Goal: Information Seeking & Learning: Learn about a topic

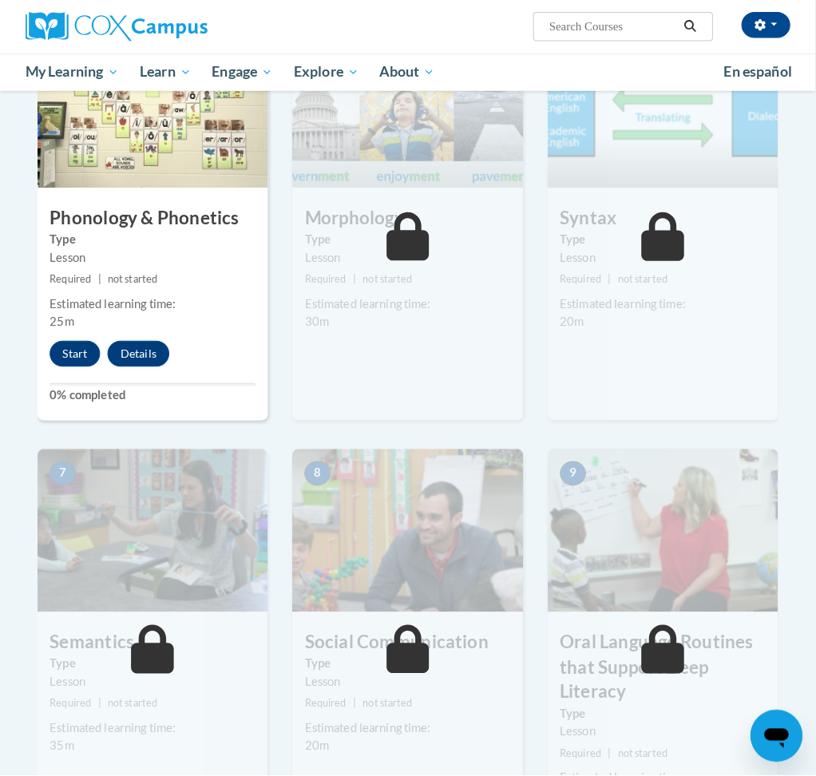
scroll to position [897, 0]
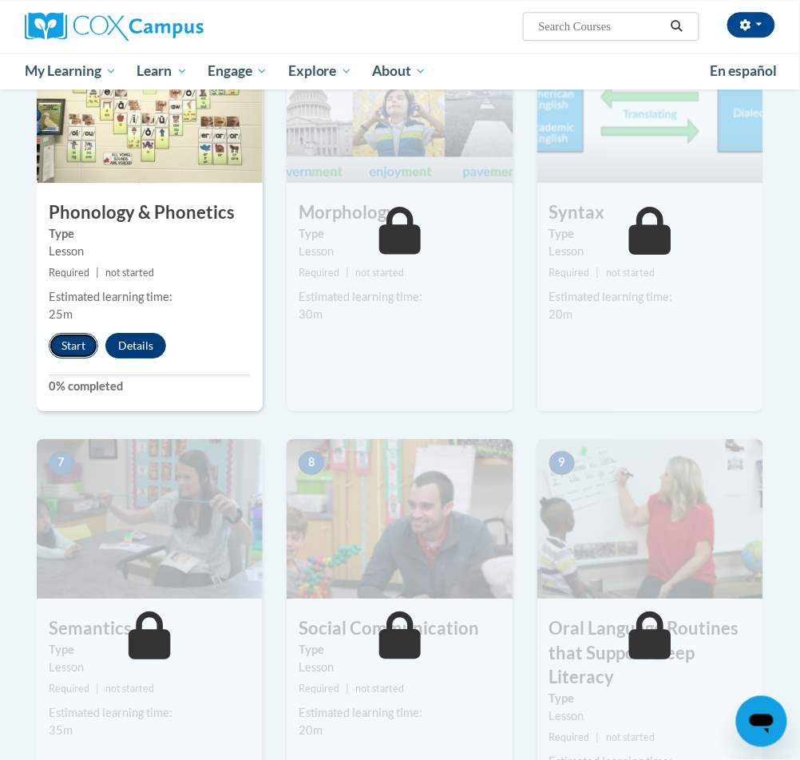
click at [68, 347] on button "Start" at bounding box center [74, 346] width 50 height 26
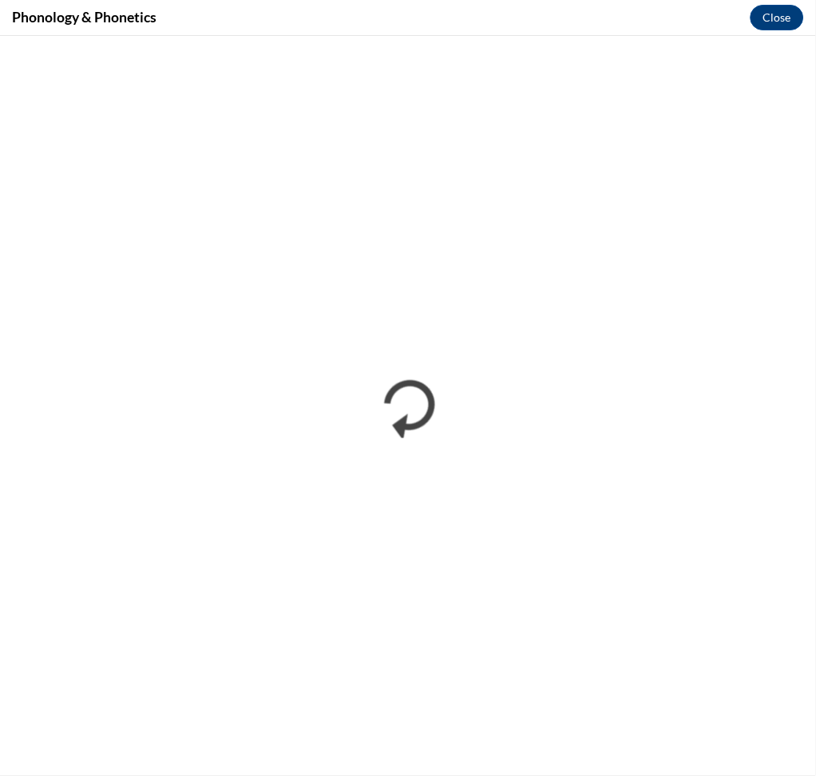
scroll to position [0, 0]
